Goal: Check status: Check status

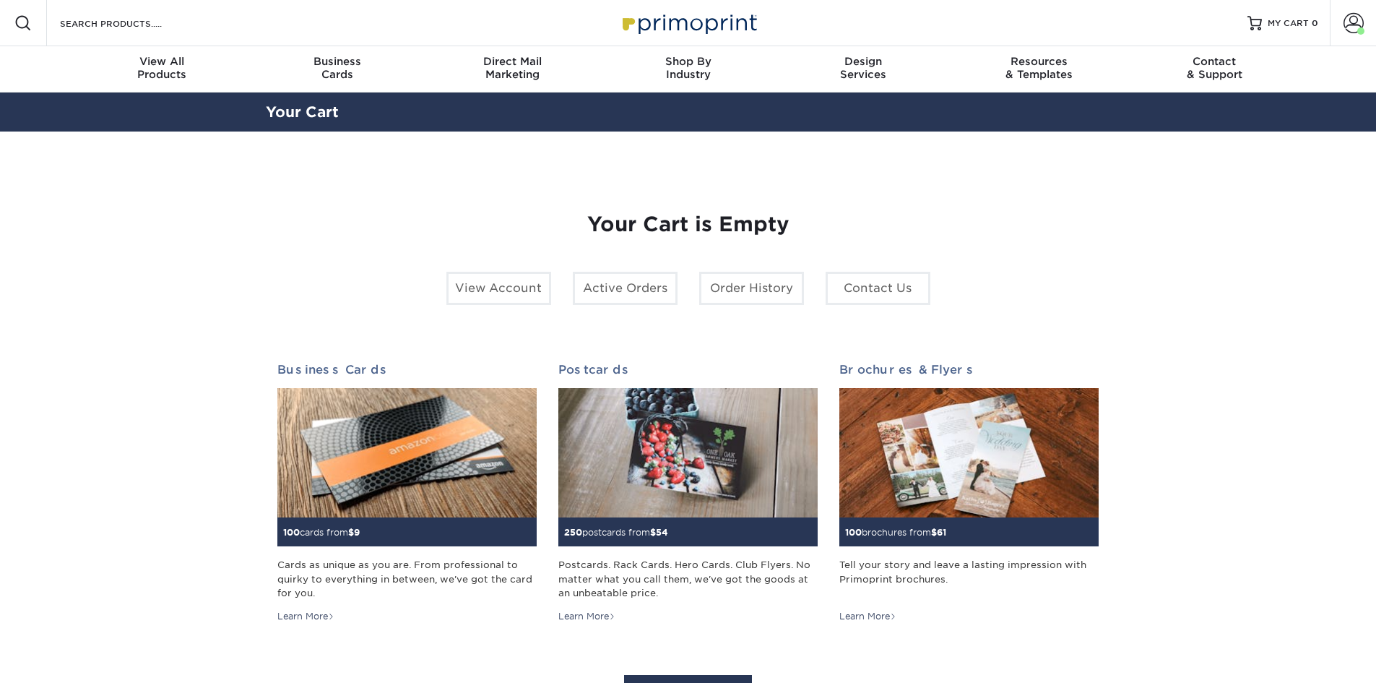
click at [1330, 199] on section "YOUR CART Empty Cart Your Cart is Empty View Account Active Orders Order Histor…" at bounding box center [688, 457] width 1376 height 652
click at [740, 17] on img at bounding box center [688, 22] width 144 height 31
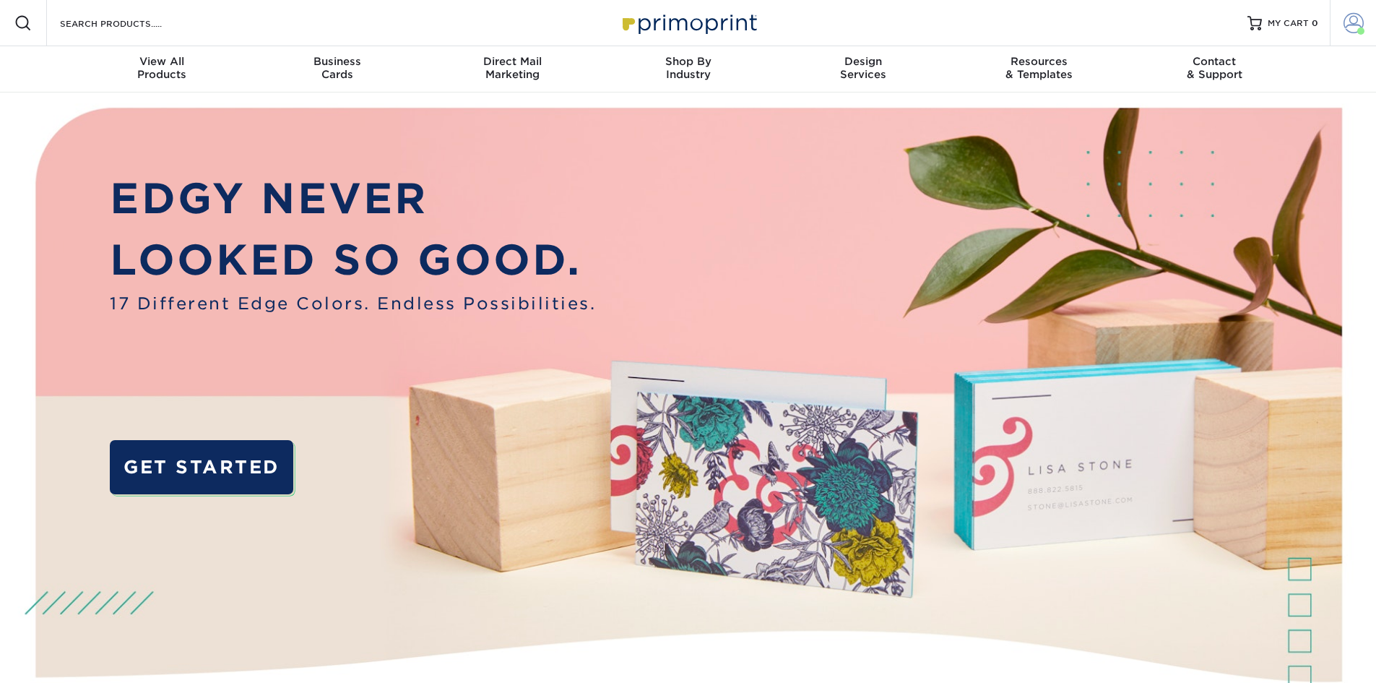
click at [1349, 24] on span at bounding box center [1354, 23] width 20 height 20
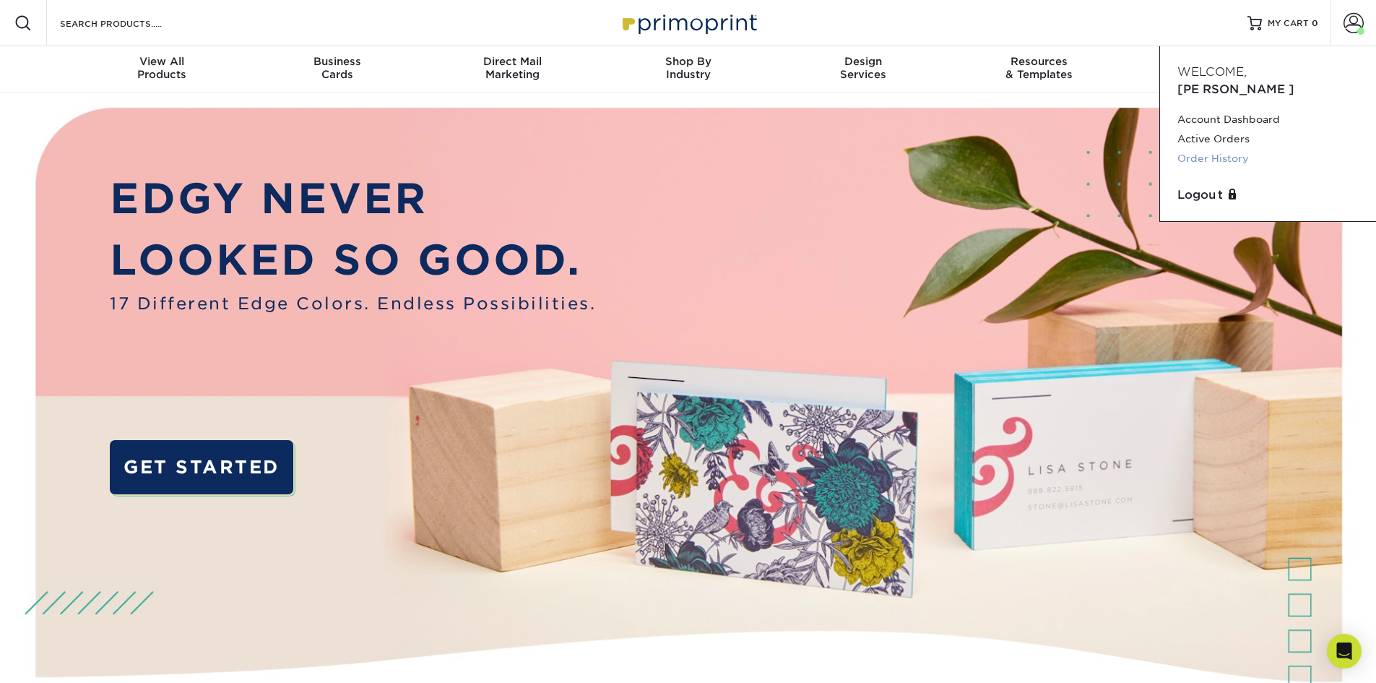
click at [1240, 149] on link "Order History" at bounding box center [1268, 159] width 181 height 20
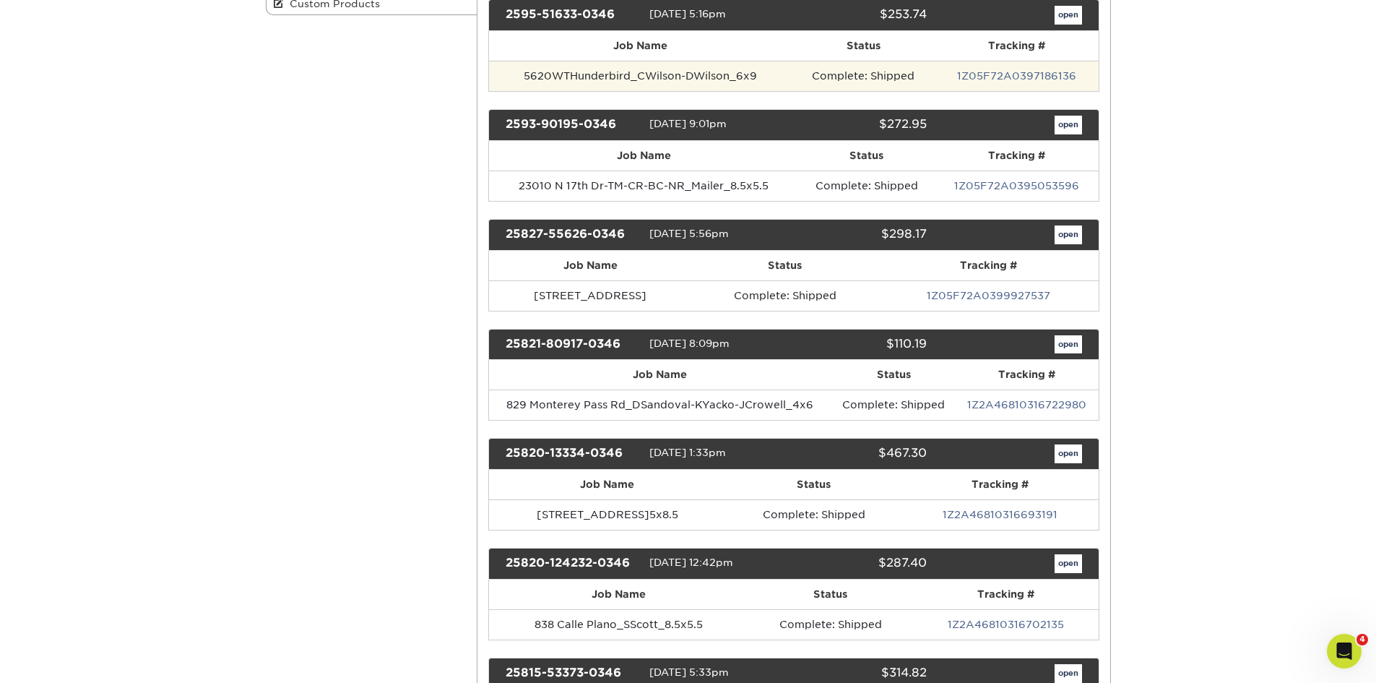
scroll to position [433, 0]
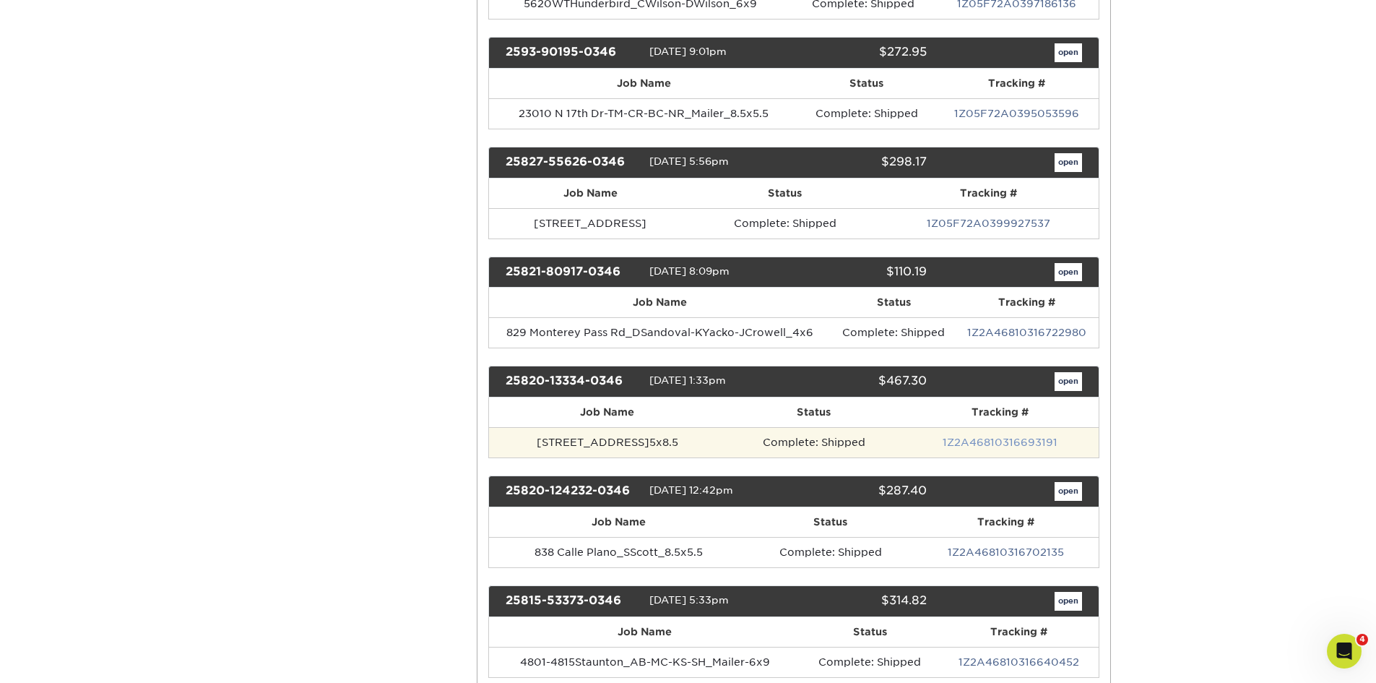
click at [1052, 448] on link "1Z2A46810316693191" at bounding box center [1000, 442] width 115 height 12
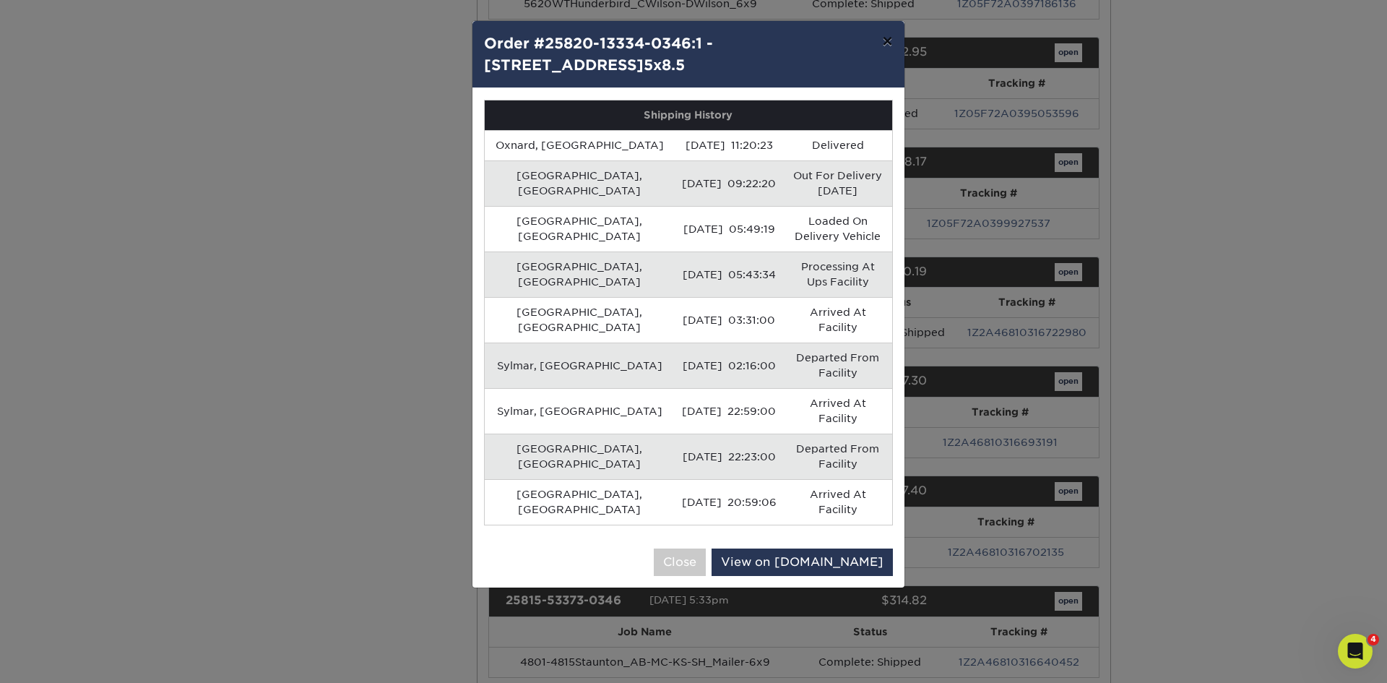
drag, startPoint x: 885, startPoint y: 33, endPoint x: 794, endPoint y: 25, distance: 91.3
click at [885, 33] on button "×" at bounding box center [887, 41] width 33 height 40
